Goal: Task Accomplishment & Management: Use online tool/utility

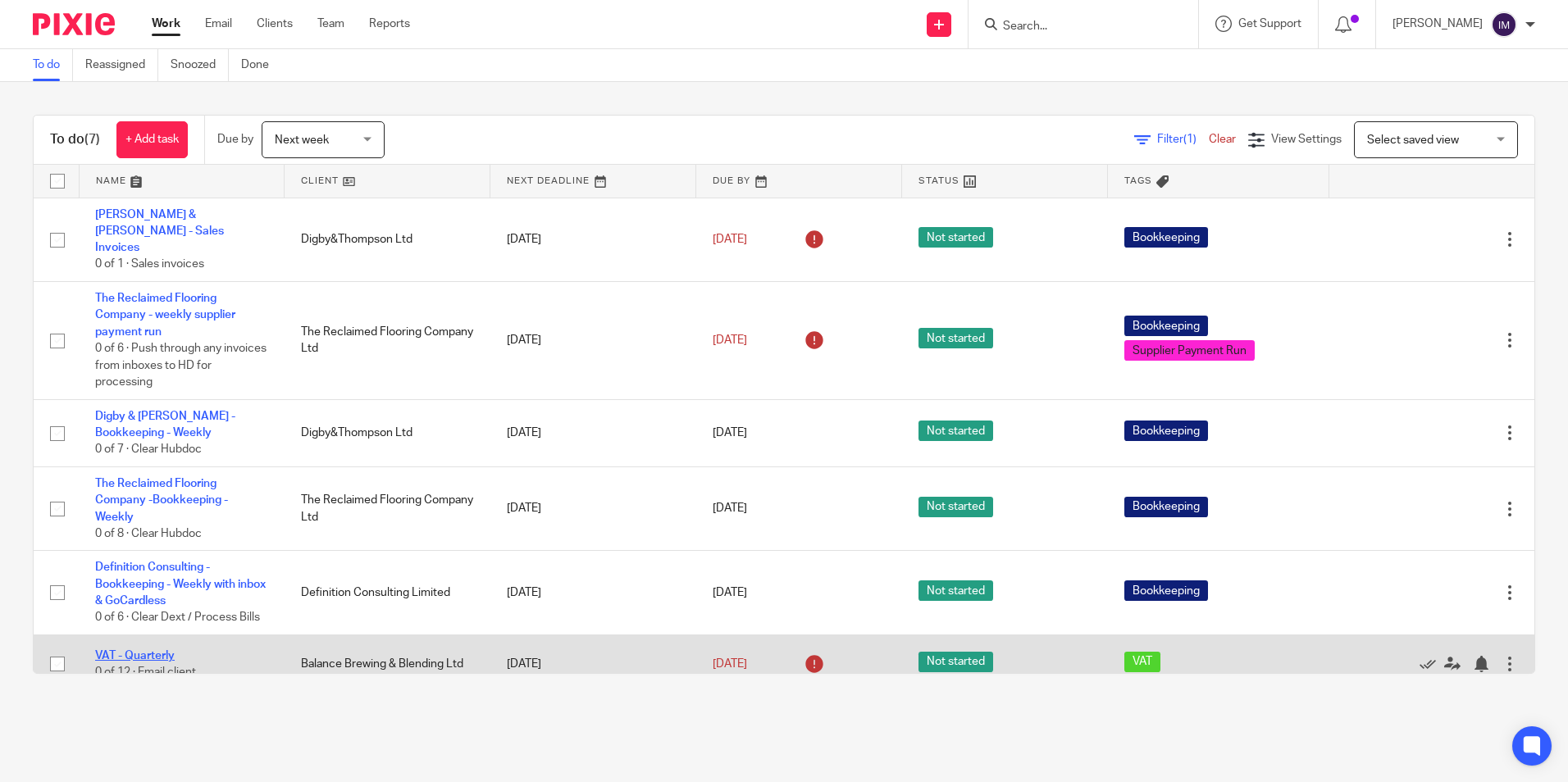
scroll to position [71, 0]
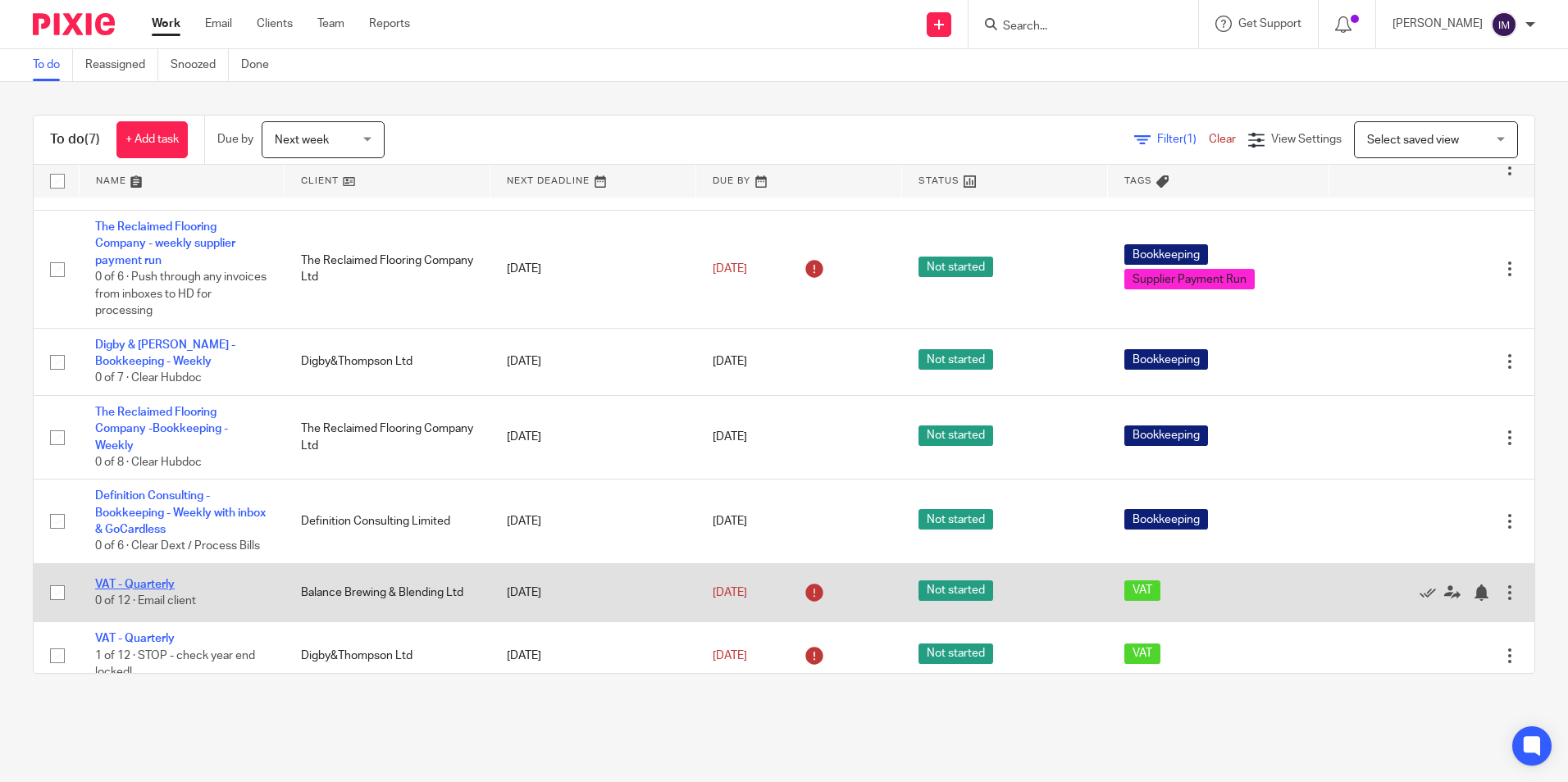
click at [139, 578] on link "VAT - Quarterly" at bounding box center [134, 584] width 79 height 12
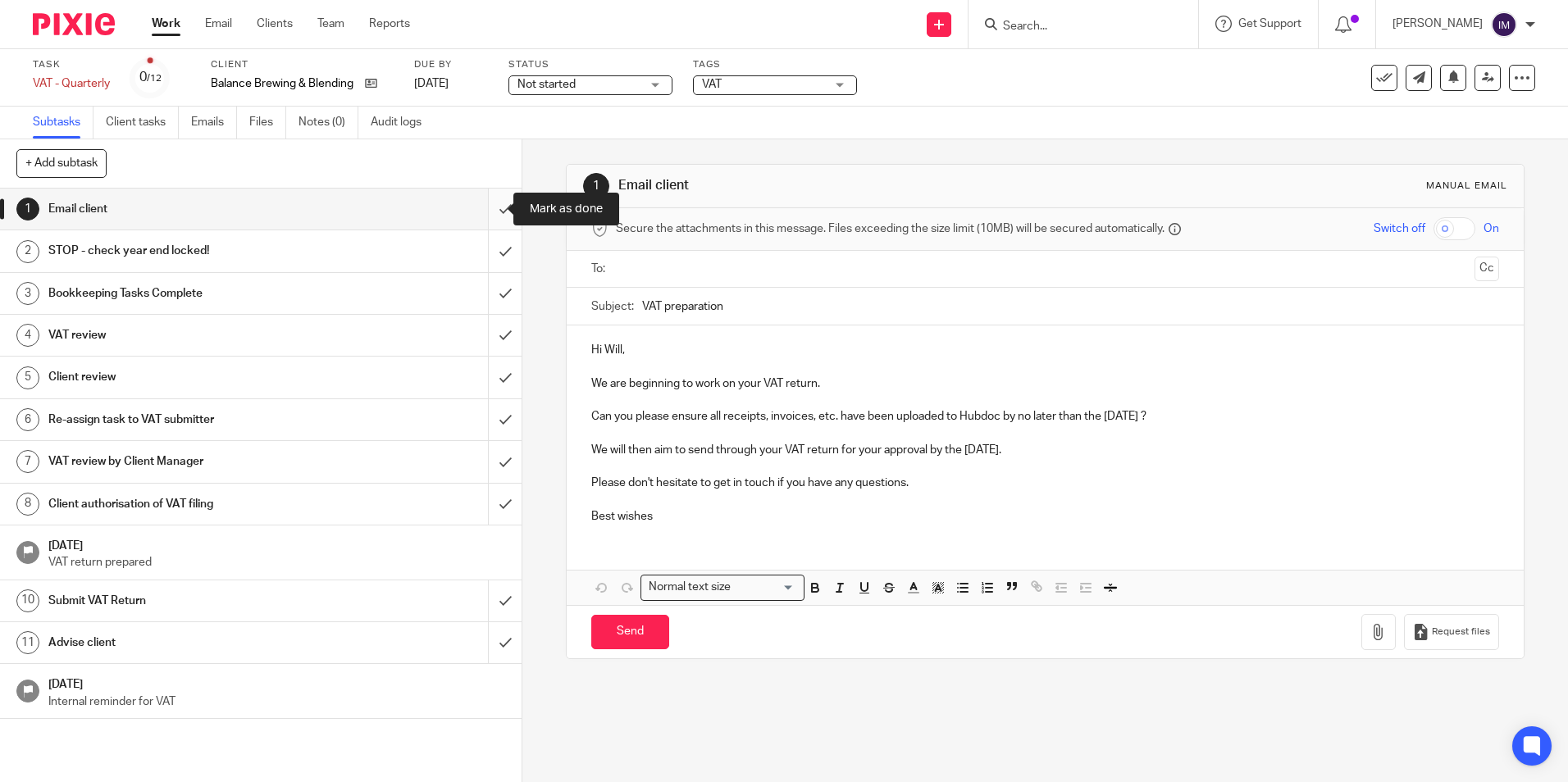
click at [486, 205] on input "submit" at bounding box center [260, 209] width 522 height 41
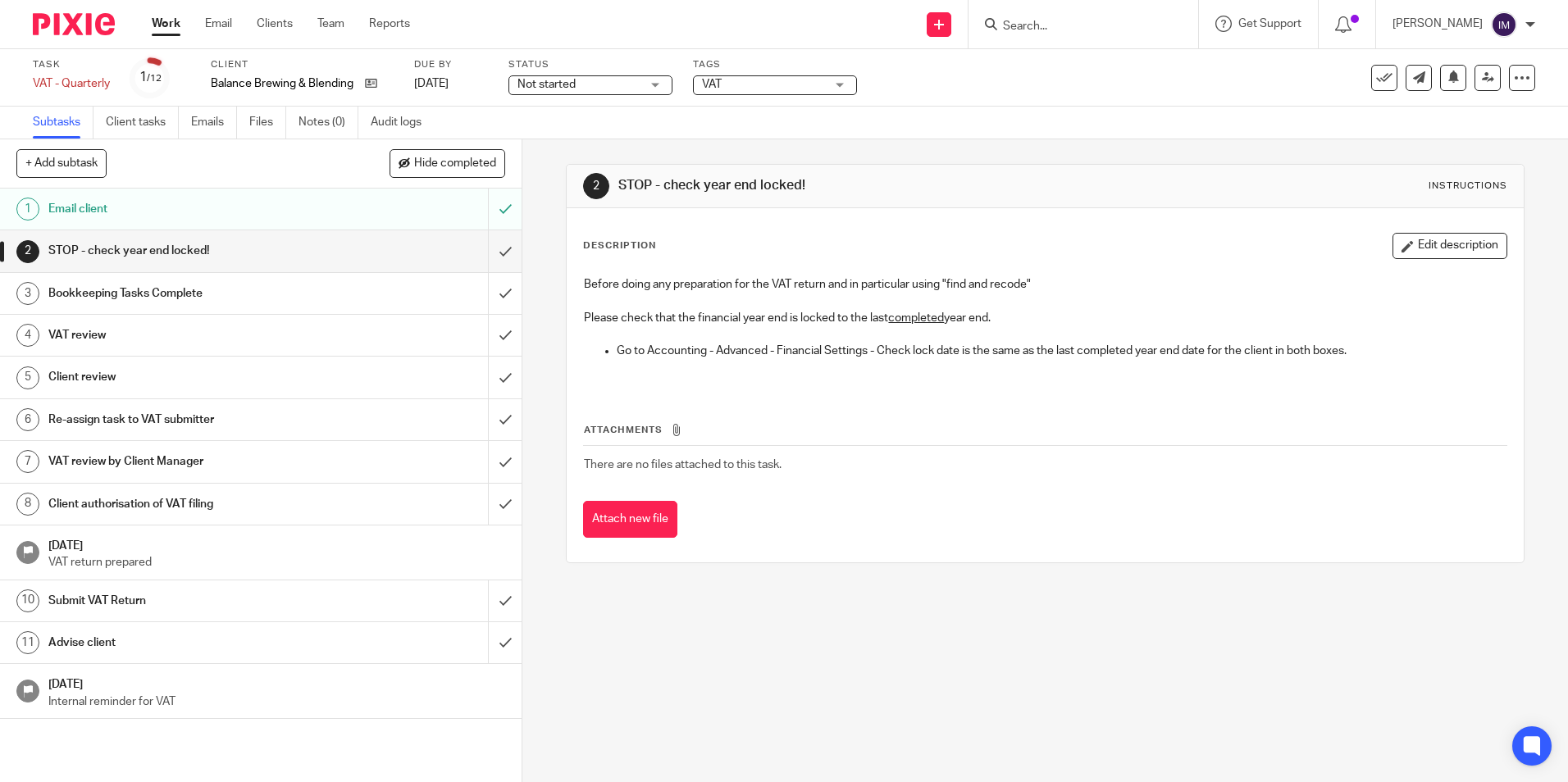
click at [167, 22] on link "Work" at bounding box center [166, 23] width 29 height 16
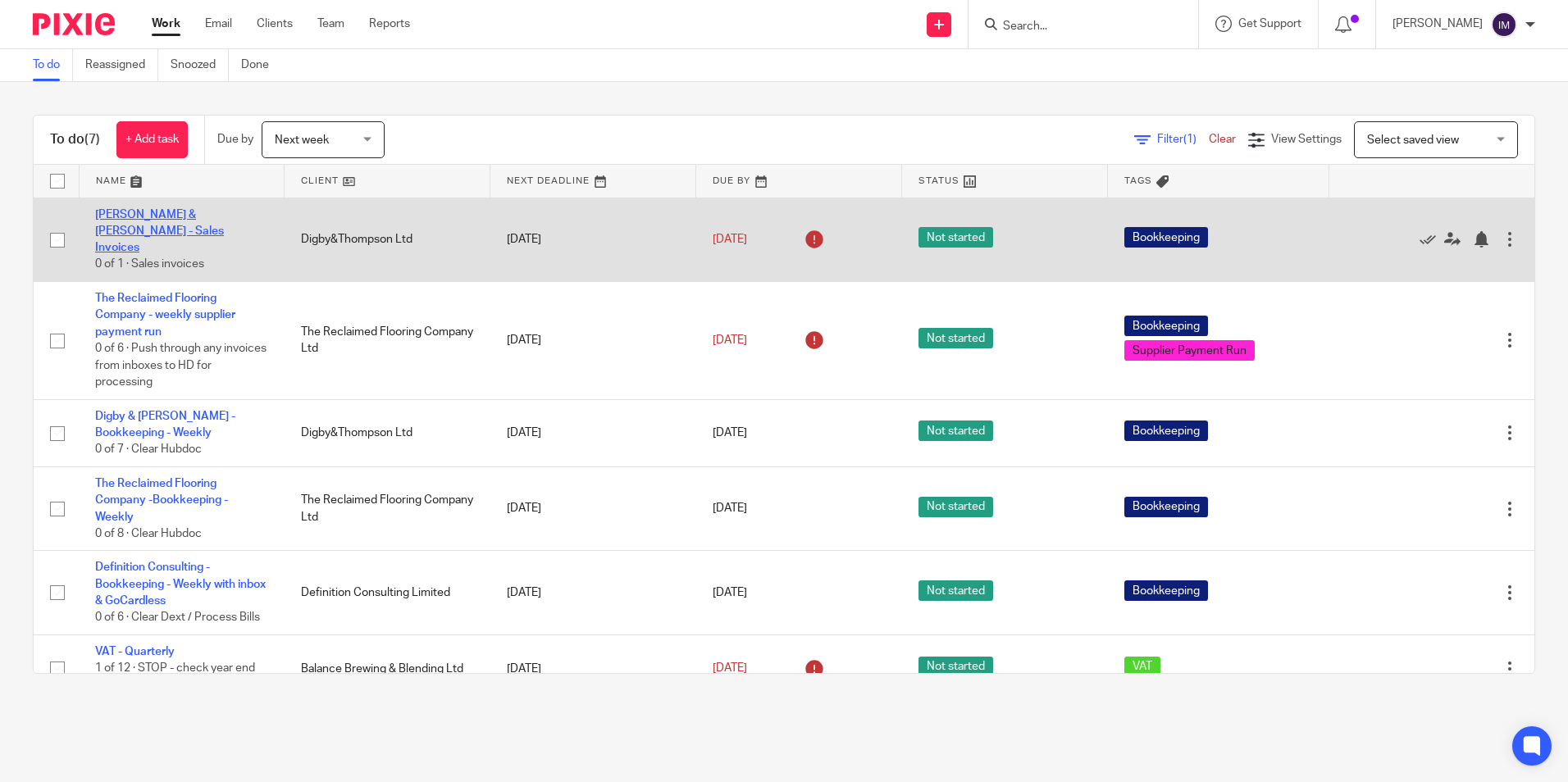
click at [166, 211] on link "[PERSON_NAME] & [PERSON_NAME] - Sales Invoices" at bounding box center [159, 231] width 129 height 45
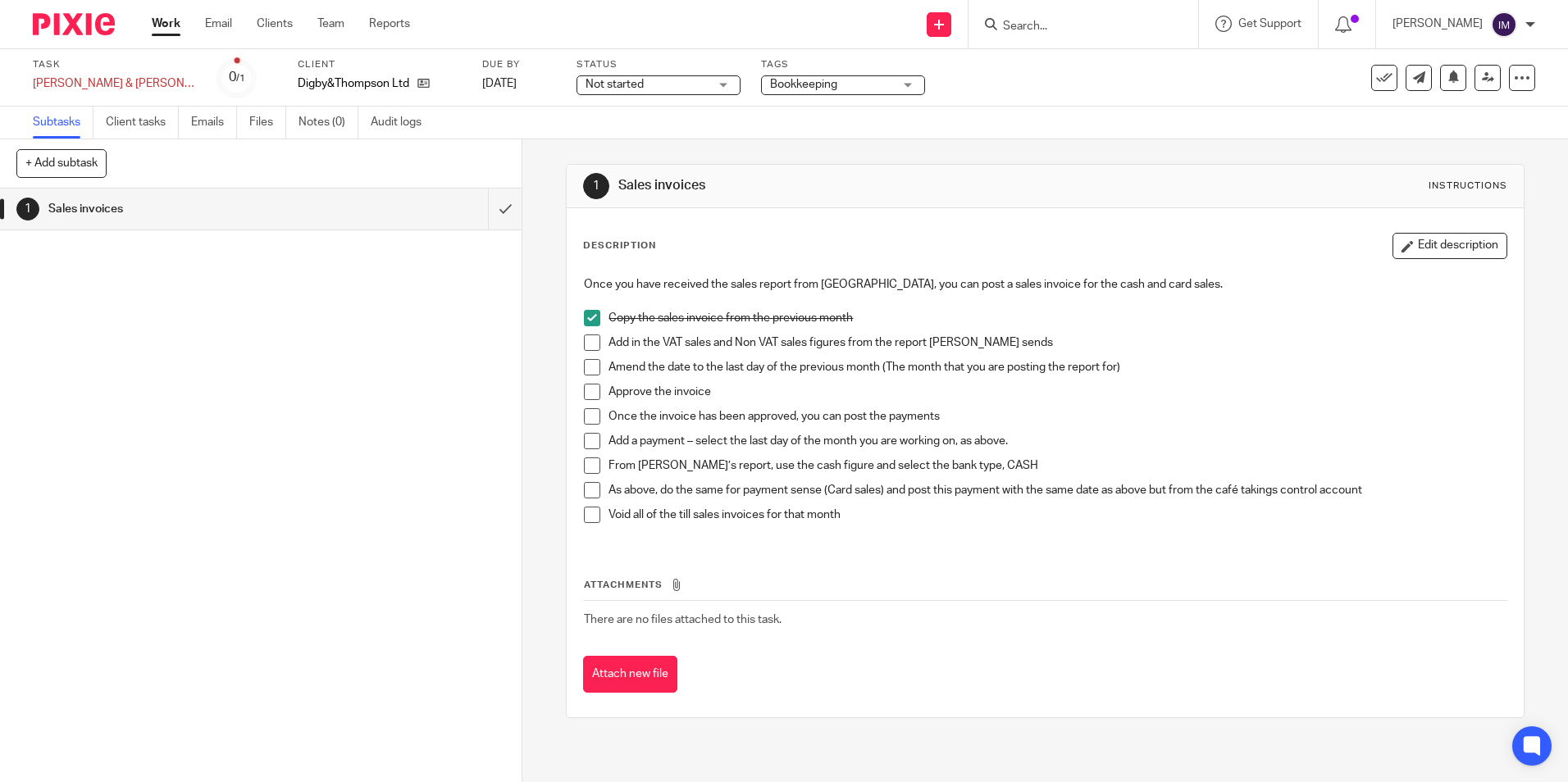
click at [586, 320] on span at bounding box center [591, 317] width 16 height 16
click at [162, 29] on link "Work" at bounding box center [166, 23] width 29 height 16
